Goal: Navigation & Orientation: Understand site structure

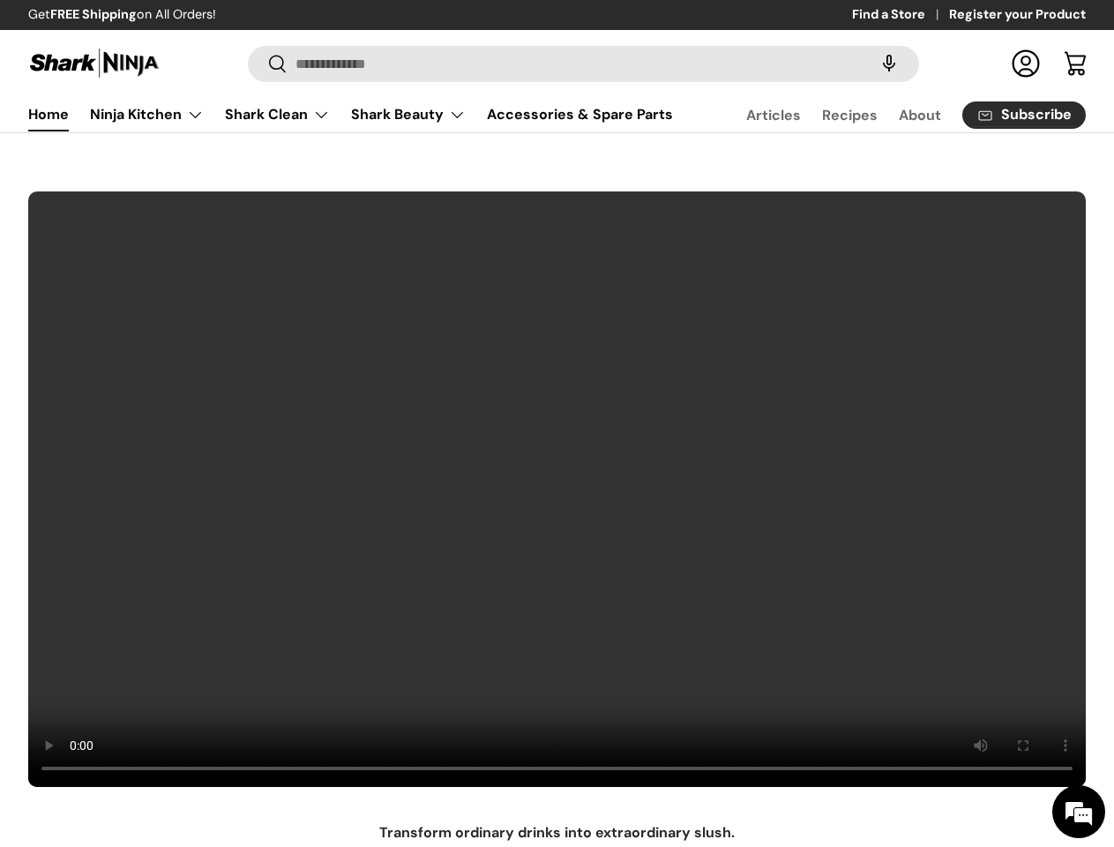
click at [557, 423] on video at bounding box center [556, 489] width 1059 height 597
click at [872, 64] on speech-search-button at bounding box center [889, 63] width 56 height 39
click at [370, 131] on summary "Shark Beauty" at bounding box center [409, 114] width 136 height 35
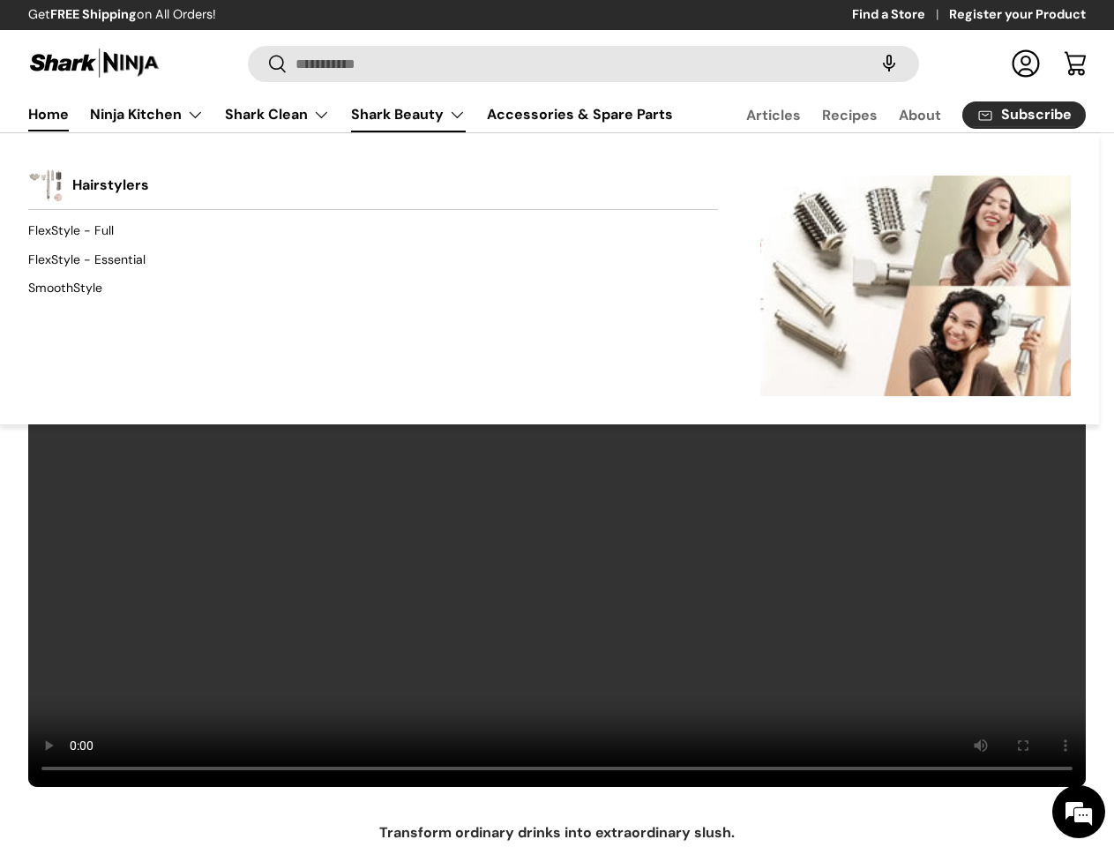
click at [797, 183] on div "Back Shark Beauty Hairstylers FlexStyle - Full FlexStyle - Essential SmoothStyl…" at bounding box center [549, 278] width 1099 height 292
click at [1036, 176] on div "Back Shark Beauty Hairstylers FlexStyle - Full FlexStyle - Essential SmoothStyl…" at bounding box center [549, 278] width 1099 height 292
click at [392, 176] on div "Back Shark Beauty Hairstylers FlexStyle - Full FlexStyle - Essential SmoothStyl…" at bounding box center [549, 278] width 1099 height 292
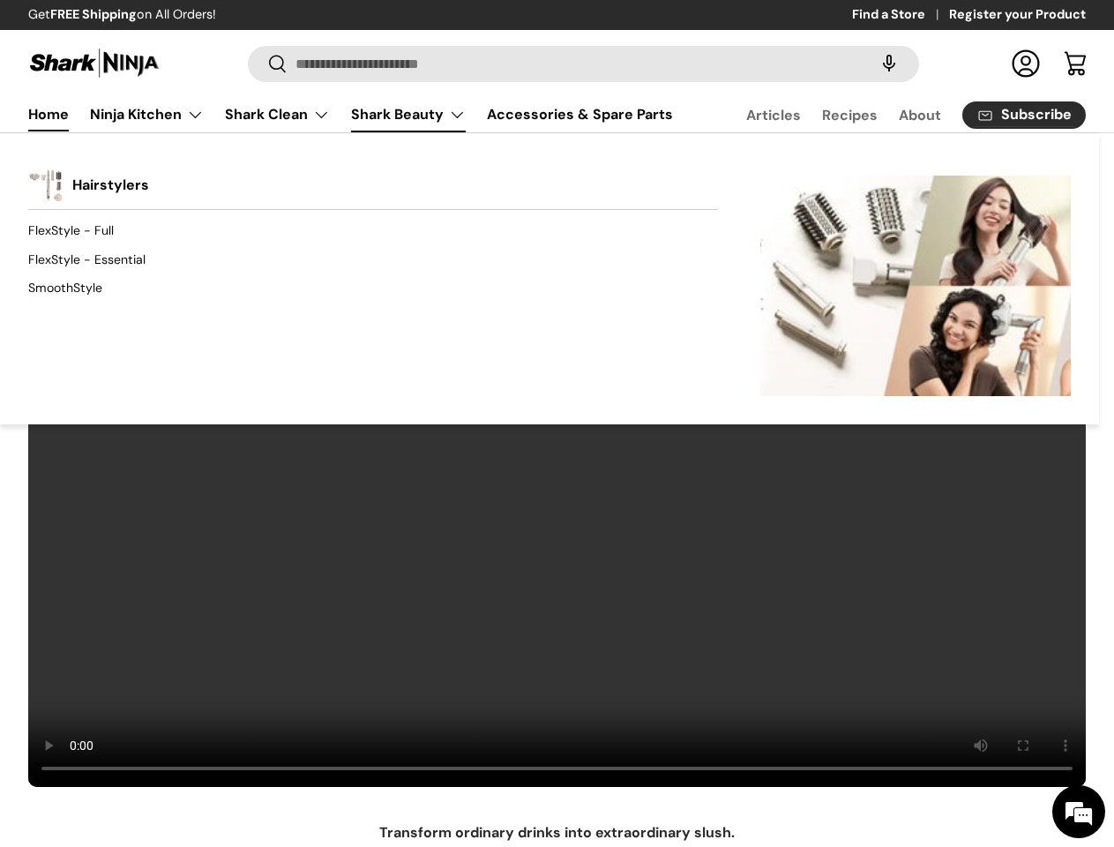
click at [616, 183] on div "Back Shark Beauty Hairstylers FlexStyle - Full FlexStyle - Essential SmoothStyl…" at bounding box center [549, 278] width 1099 height 292
click at [847, 176] on div "Back Shark Beauty Hairstylers FlexStyle - Full FlexStyle - Essential SmoothStyl…" at bounding box center [549, 278] width 1099 height 292
